Goal: Information Seeking & Learning: Learn about a topic

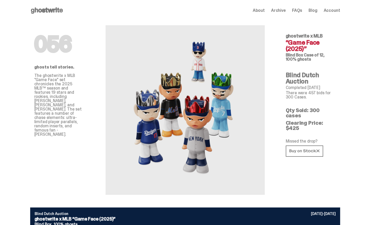
click at [57, 11] on icon at bounding box center [47, 10] width 34 height 8
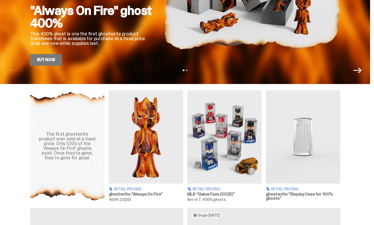
scroll to position [115, 0]
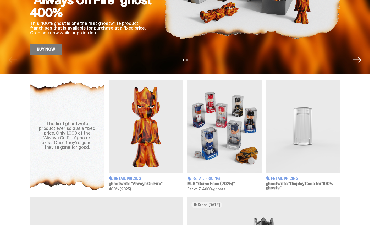
click at [207, 177] on span "Retail Pricing" at bounding box center [207, 178] width 28 height 4
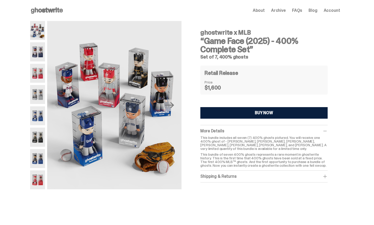
click at [41, 55] on img at bounding box center [37, 51] width 15 height 19
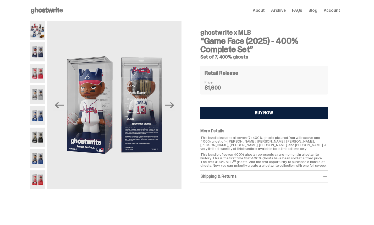
click at [40, 67] on img at bounding box center [37, 73] width 15 height 19
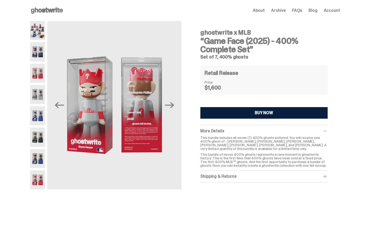
scroll to position [115, 0]
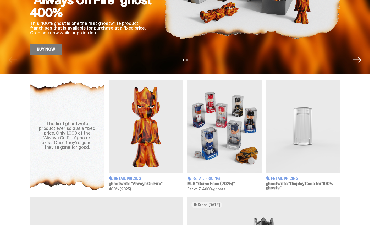
click at [27, 138] on div "The first ghostwrite product ever sold at a fixed price. Only 1,000 of the "Alw…" at bounding box center [186, 135] width 336 height 111
click at [28, 138] on div "The first ghostwrite product ever sold at a fixed price. Only 1,000 of the "Alw…" at bounding box center [186, 135] width 336 height 111
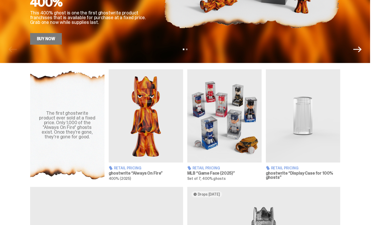
scroll to position [136, 0]
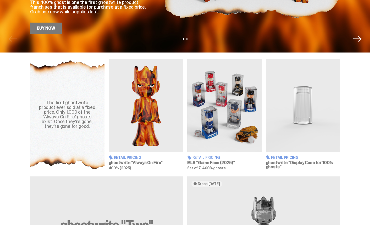
click at [132, 158] on span "Retail Pricing" at bounding box center [128, 157] width 28 height 4
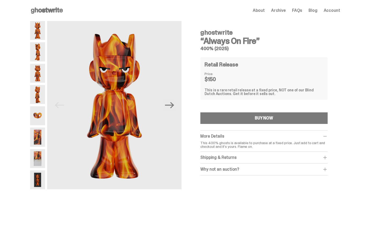
click at [42, 102] on img at bounding box center [37, 94] width 15 height 19
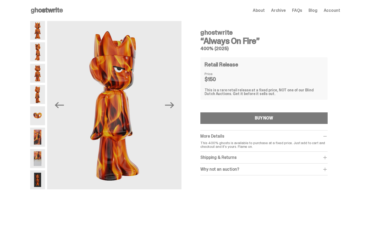
click at [41, 116] on img at bounding box center [37, 115] width 15 height 19
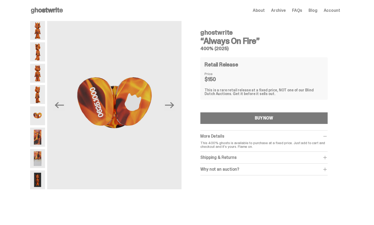
click at [41, 123] on img at bounding box center [37, 115] width 15 height 19
click at [41, 128] on img at bounding box center [37, 136] width 15 height 19
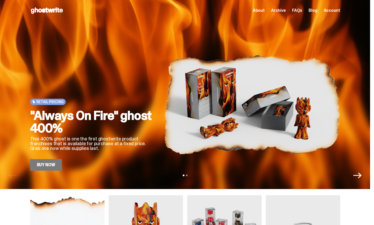
scroll to position [136, 0]
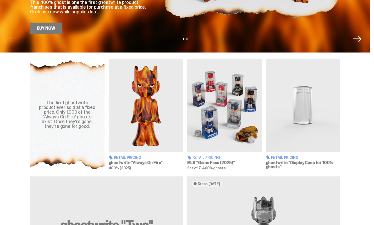
click at [22, 84] on div "The first ghostwrite product ever sold at a fixed price. Only 1,000 of the "Alw…" at bounding box center [186, 114] width 336 height 111
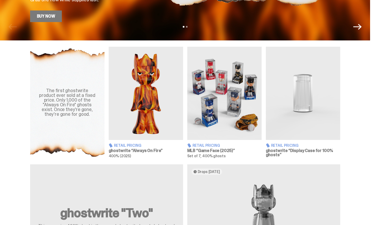
scroll to position [147, 0]
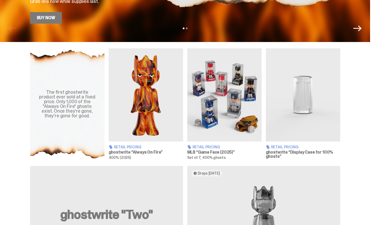
click at [289, 150] on h3 "ghostwrite “Display Case for 100% ghosts”" at bounding box center [303, 154] width 74 height 8
